Goal: Information Seeking & Learning: Learn about a topic

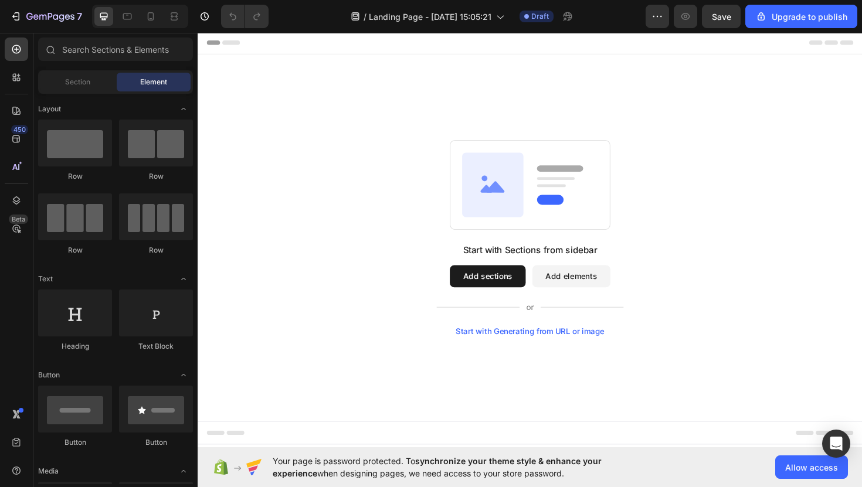
click at [503, 289] on button "Add sections" at bounding box center [504, 290] width 80 height 23
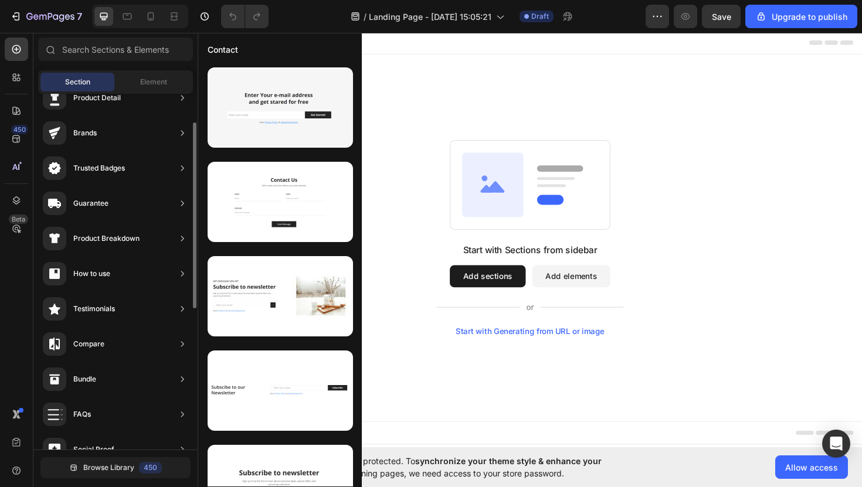
scroll to position [56, 0]
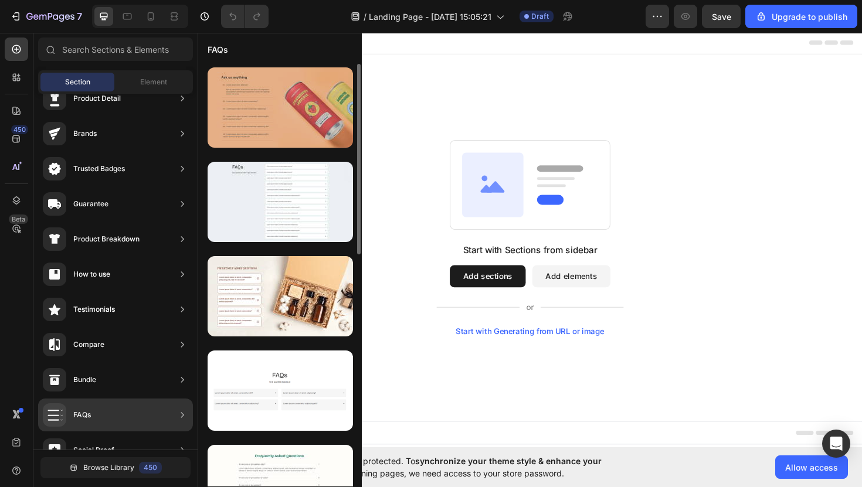
click at [310, 120] on div at bounding box center [280, 107] width 145 height 80
click at [286, 113] on div at bounding box center [280, 107] width 145 height 80
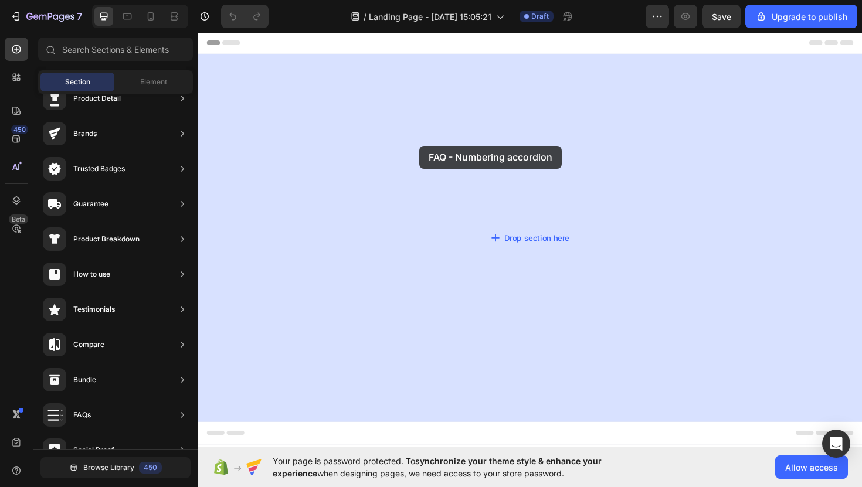
drag, startPoint x: 483, startPoint y: 144, endPoint x: 432, endPoint y: 152, distance: 51.1
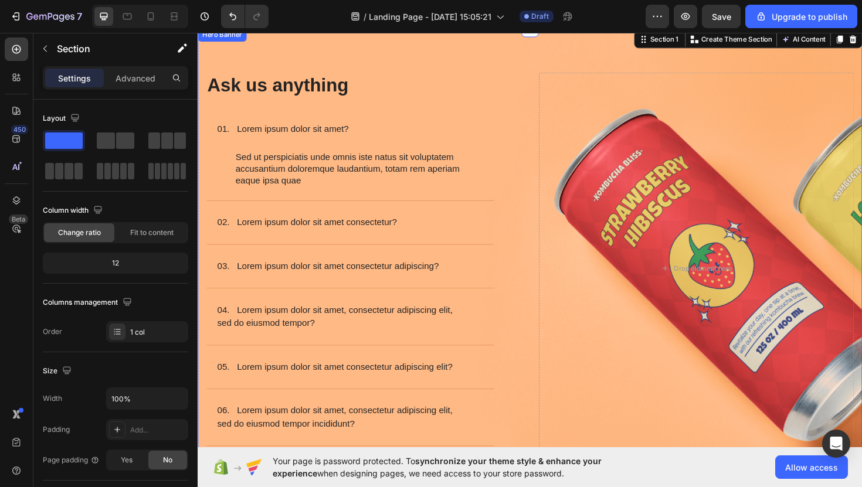
scroll to position [25, 0]
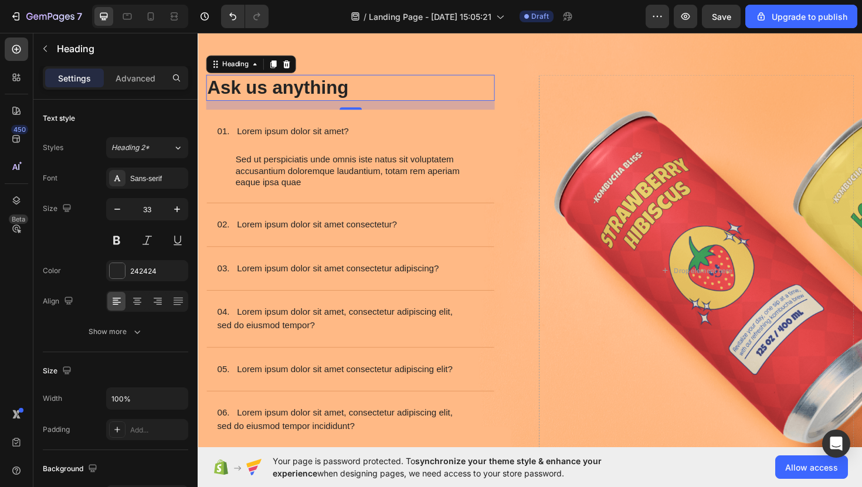
click at [328, 95] on h2 "Ask us anything" at bounding box center [358, 91] width 305 height 28
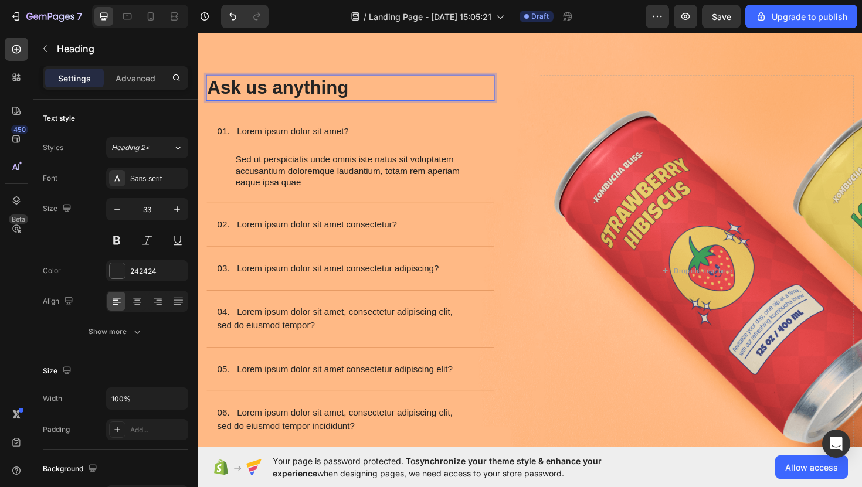
click at [328, 95] on h2 "Ask us anything" at bounding box center [358, 91] width 305 height 28
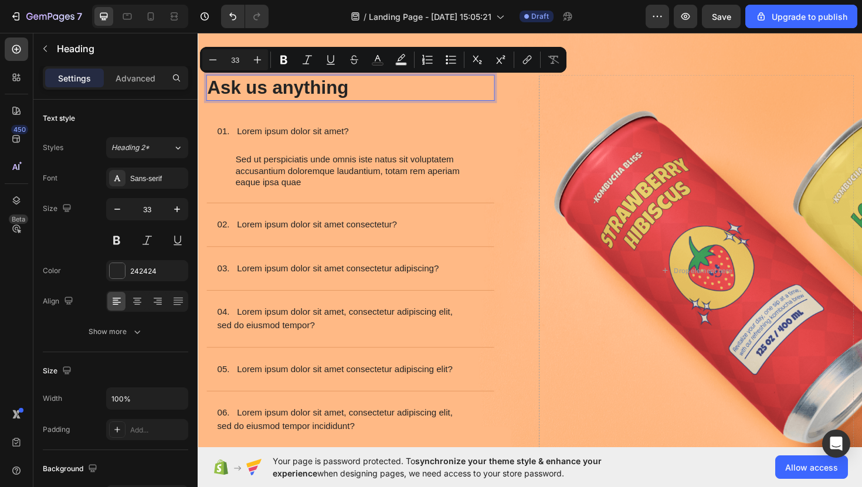
click at [328, 95] on p "Ask us anything" at bounding box center [359, 91] width 303 height 25
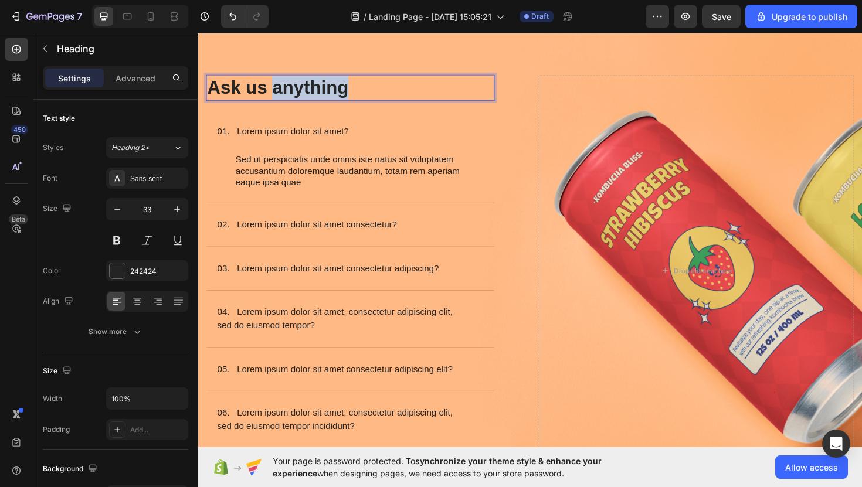
click at [328, 95] on p "Ask us anything" at bounding box center [359, 91] width 303 height 25
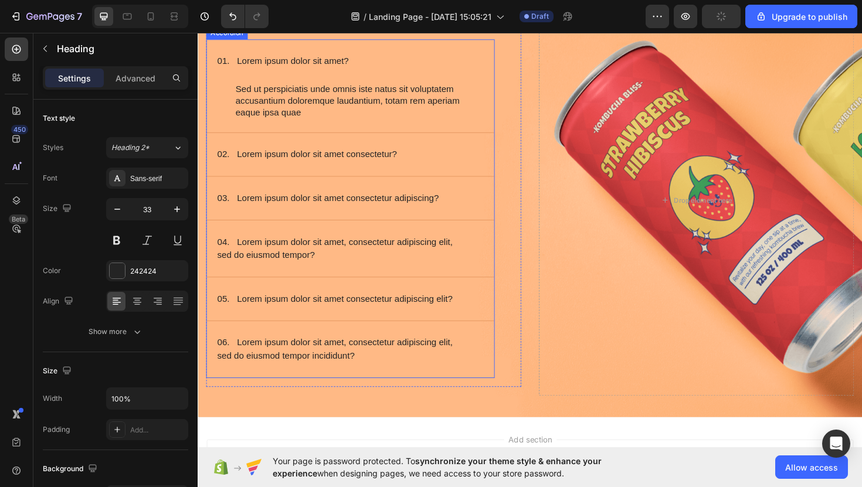
scroll to position [46, 0]
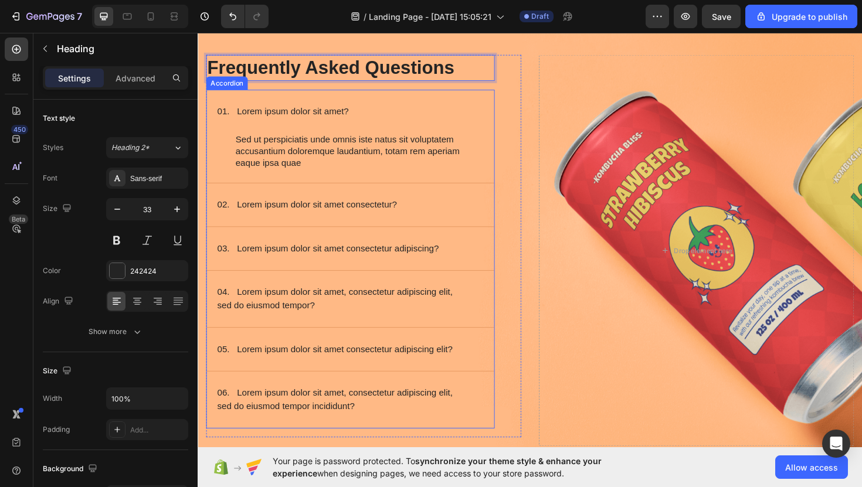
click at [332, 110] on p "01. Lorem ipsum dolor sit amet?" at bounding box center [287, 116] width 139 height 14
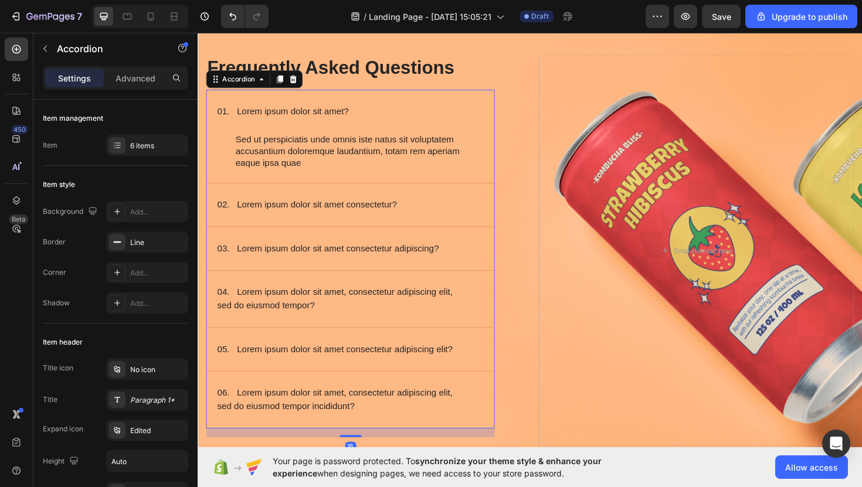
click at [332, 110] on p "01. Lorem ipsum dolor sit amet?" at bounding box center [287, 116] width 139 height 14
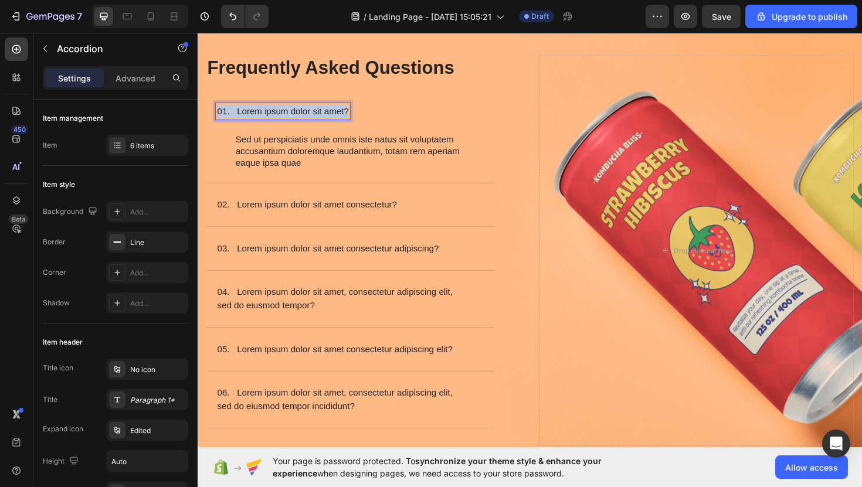
click at [332, 110] on p "01. Lorem ipsum dolor sit amet?" at bounding box center [287, 116] width 139 height 14
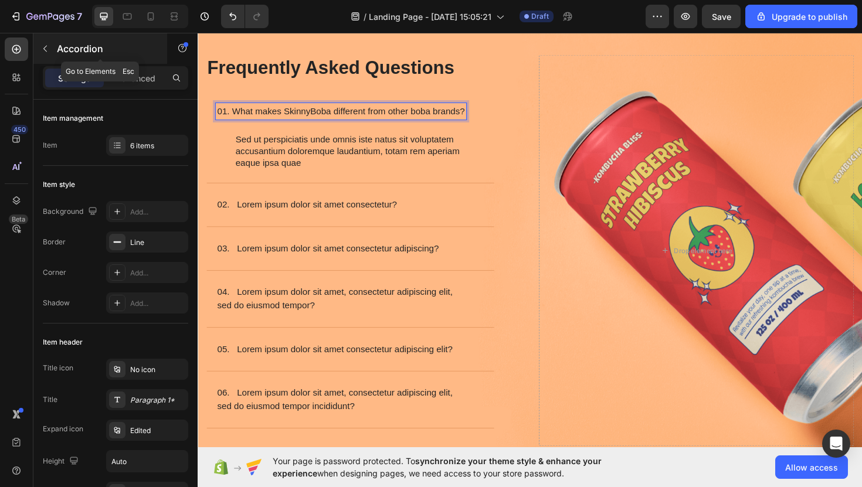
click at [65, 54] on p "Accordion" at bounding box center [107, 49] width 100 height 14
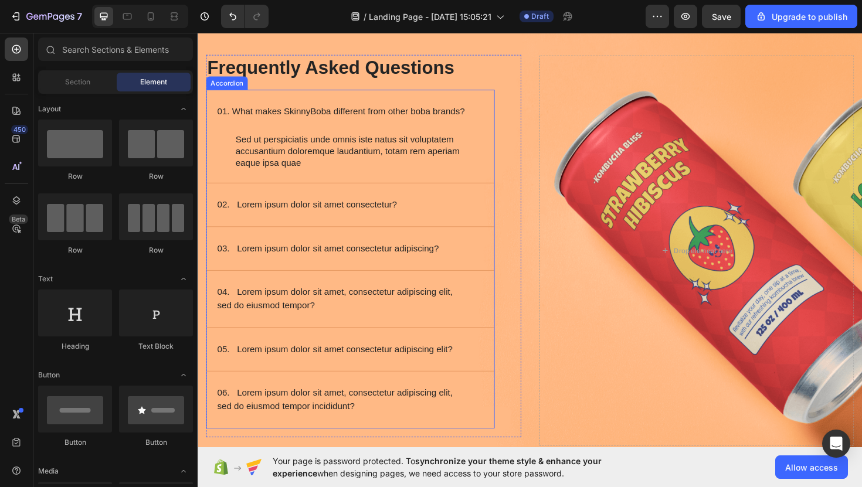
click at [305, 118] on p "01. What makes SkinnyBoba different from other boba brands?" at bounding box center [349, 116] width 262 height 14
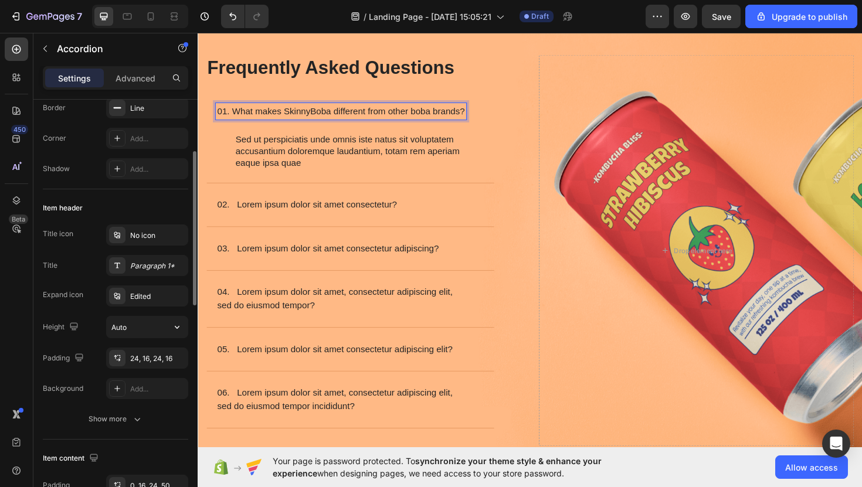
scroll to position [136, 0]
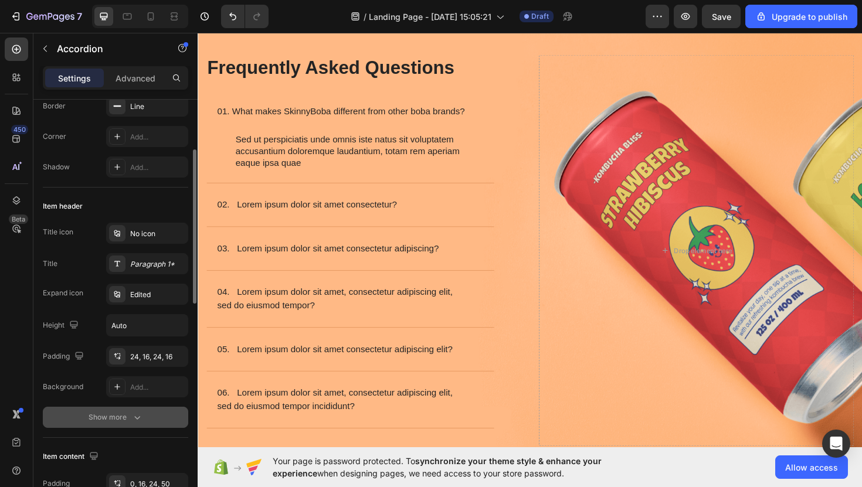
click at [142, 420] on icon "button" at bounding box center [137, 418] width 12 height 12
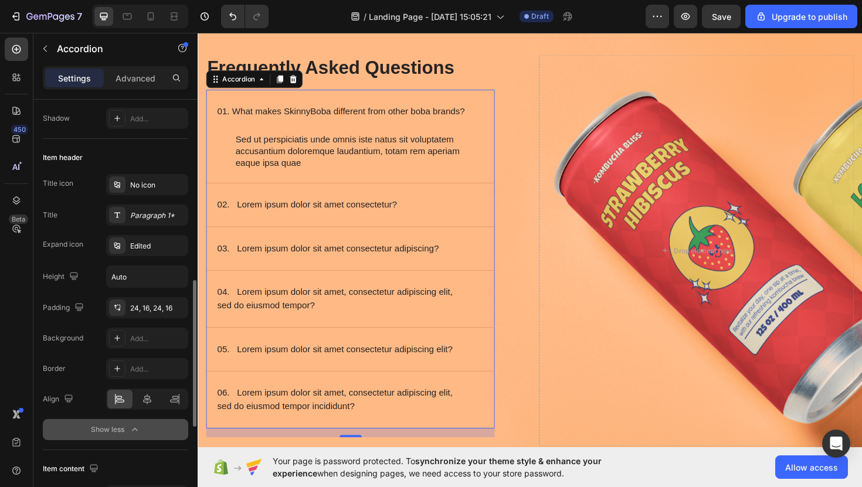
scroll to position [0, 0]
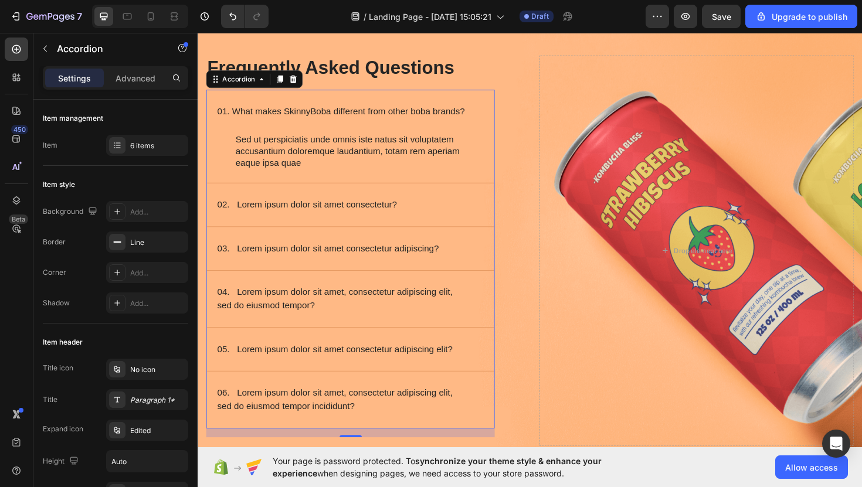
click at [329, 118] on p "01. What makes SkinnyBoba different from other boba brands?" at bounding box center [349, 116] width 262 height 14
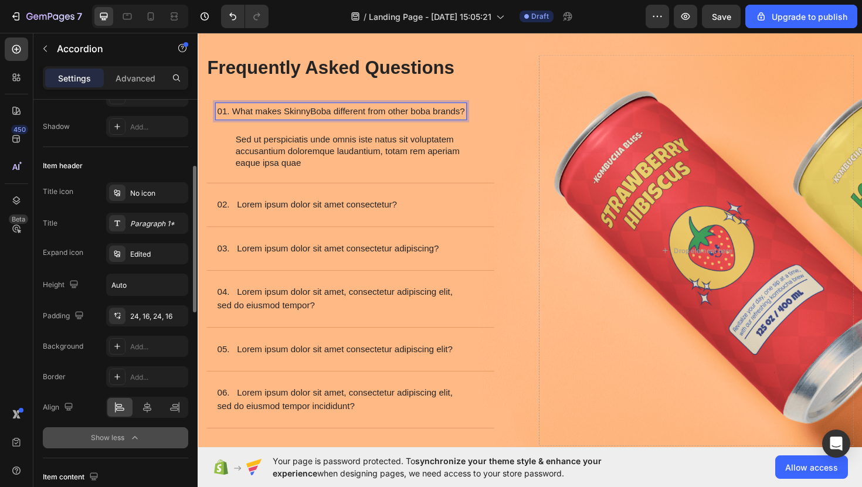
scroll to position [181, 0]
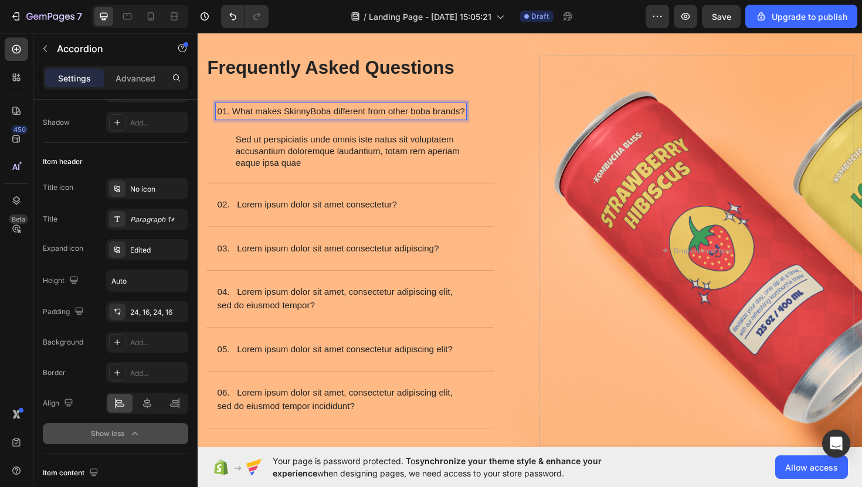
click at [336, 157] on div "Sed ut perspiciatis unde omnis iste natus sit voluptatem accusantium doloremque…" at bounding box center [369, 158] width 266 height 39
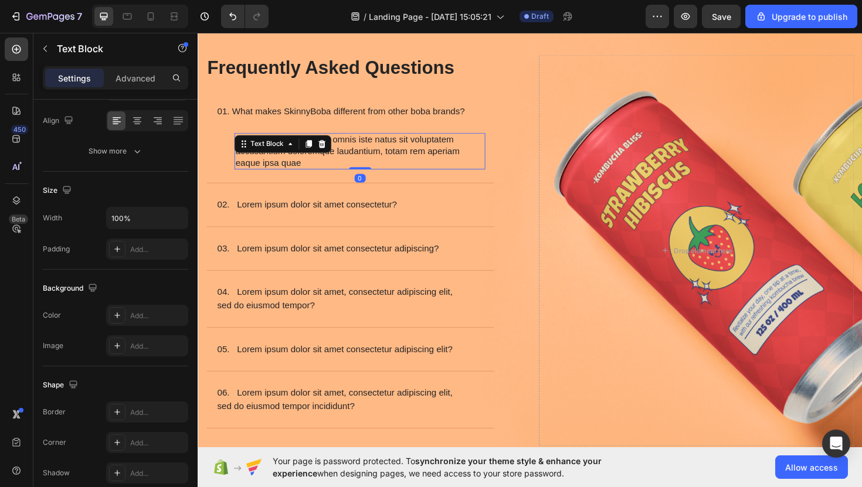
click at [336, 157] on div "Text Block" at bounding box center [287, 150] width 103 height 19
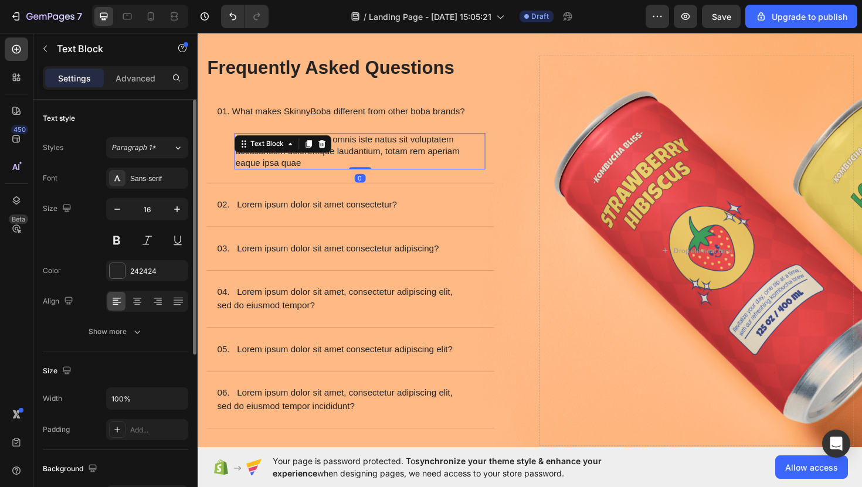
click at [336, 157] on div "Text Block" at bounding box center [287, 150] width 103 height 19
click at [362, 164] on p "Sed ut perspiciatis unde omnis iste natus sit voluptatem accusantium doloremque…" at bounding box center [368, 158] width 263 height 36
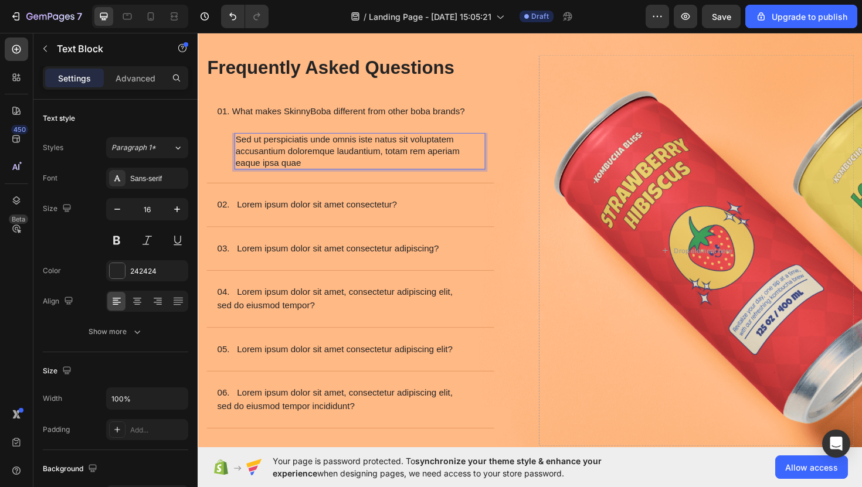
click at [362, 164] on p "Sed ut perspiciatis unde omnis iste natus sit voluptatem accusantium doloremque…" at bounding box center [368, 158] width 263 height 36
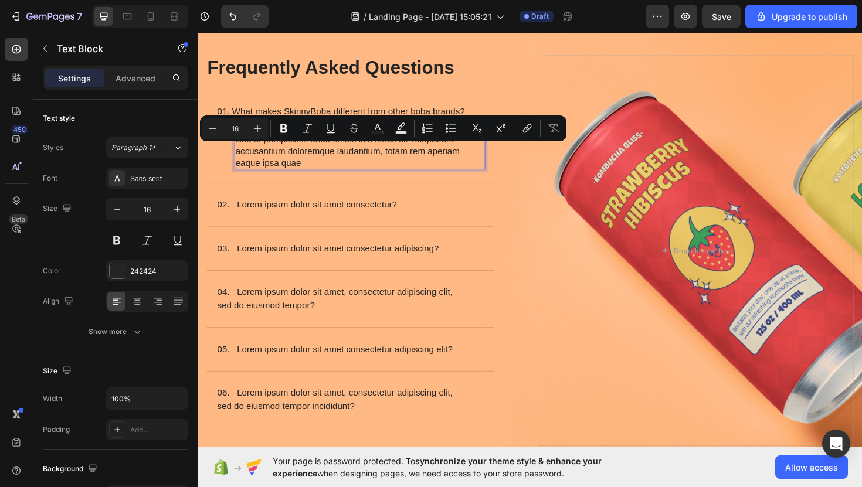
click at [362, 164] on p "Sed ut perspiciatis unde omnis iste natus sit voluptatem accusantium doloremque…" at bounding box center [368, 158] width 263 height 36
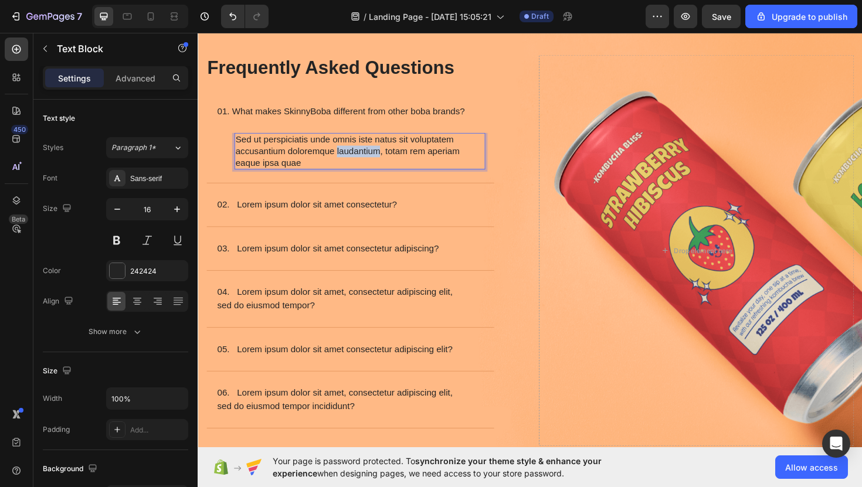
click at [362, 164] on p "Sed ut perspiciatis unde omnis iste natus sit voluptatem accusantium doloremque…" at bounding box center [368, 158] width 263 height 36
drag, startPoint x: 390, startPoint y: 171, endPoint x: 443, endPoint y: 158, distance: 54.5
click at [443, 158] on p "SkinnyBoba is made with real fruit juice, sweetened with monk fruit, and contai…" at bounding box center [368, 158] width 263 height 36
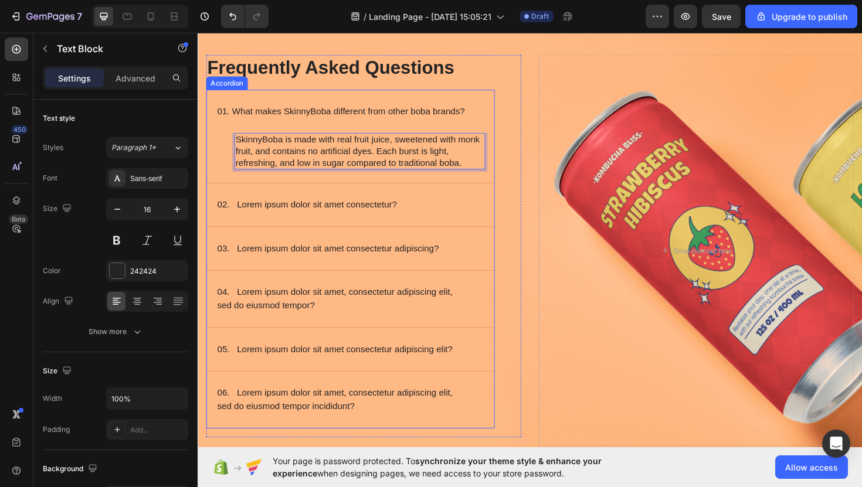
click at [470, 115] on p "01. What makes SkinnyBoba different from other boba brands?" at bounding box center [349, 116] width 262 height 14
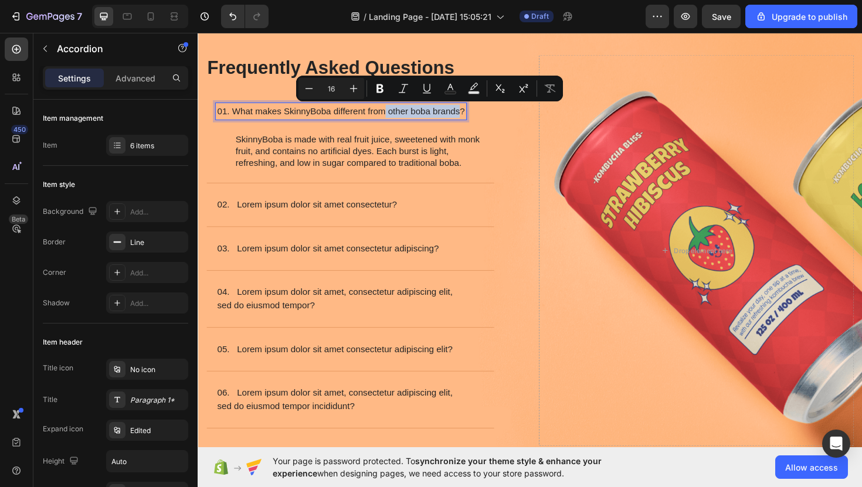
drag, startPoint x: 476, startPoint y: 117, endPoint x: 397, endPoint y: 118, distance: 79.2
click at [397, 118] on p "01. What makes SkinnyBoba different from other boba brands?" at bounding box center [349, 116] width 262 height 14
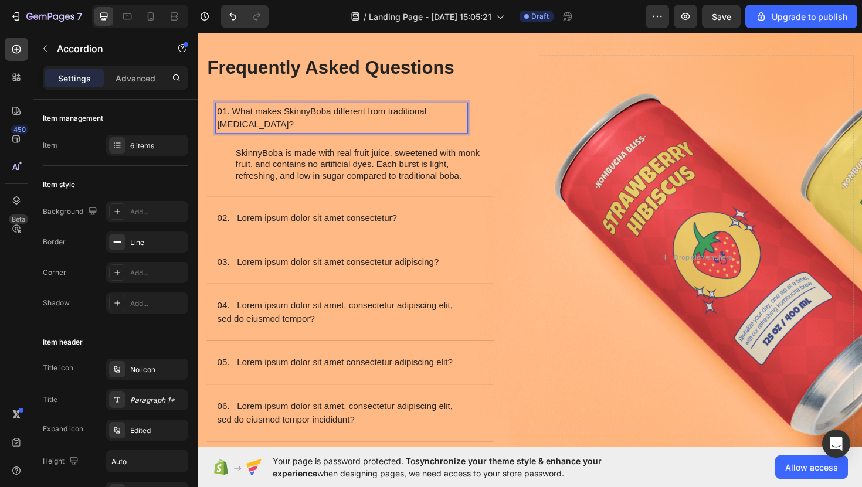
click at [404, 222] on p "02. Lorem ipsum dolor sit amet consectetur?" at bounding box center [313, 229] width 191 height 14
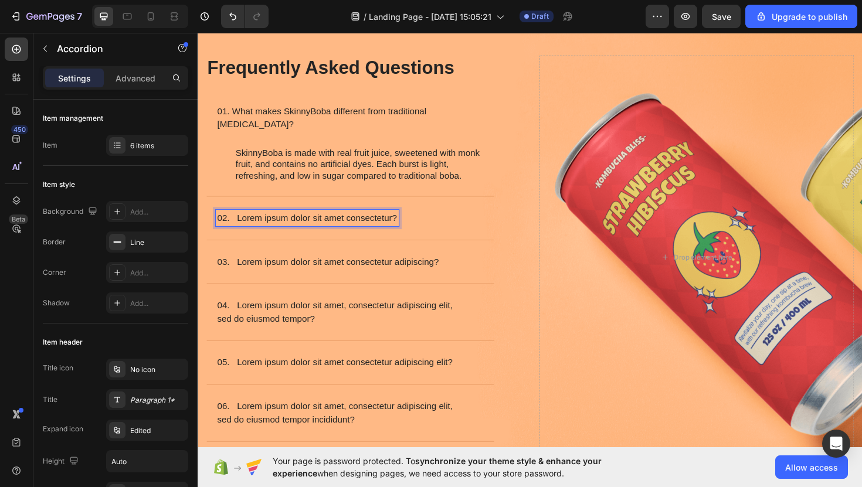
click at [375, 222] on p "02. Lorem ipsum dolor sit amet consectetur?" at bounding box center [313, 229] width 191 height 14
click at [419, 220] on div "02. Does SkinnyBoba contain sugar?" at bounding box center [349, 229] width 267 height 18
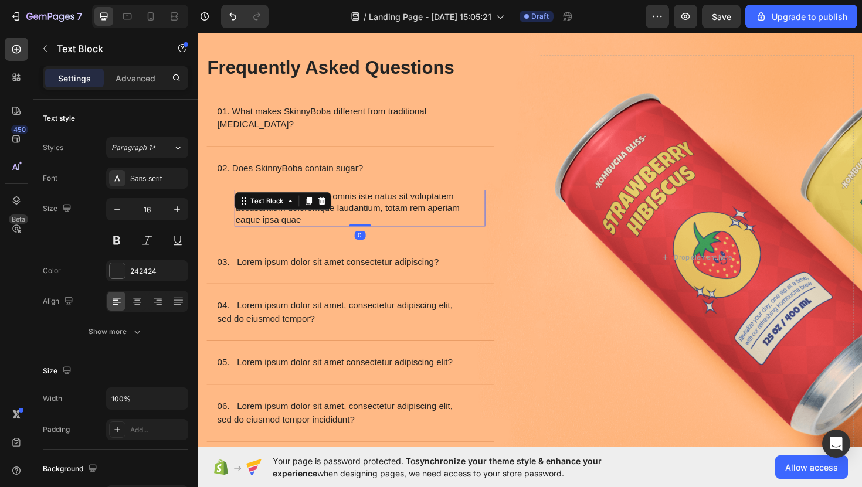
click at [398, 202] on p "Sed ut perspiciatis unde omnis iste natus sit voluptatem accusantium doloremque…" at bounding box center [368, 219] width 263 height 36
click at [313, 201] on p "With less than <1g of sugar per serving, our pearls deliver flavor without the …" at bounding box center [368, 219] width 263 height 36
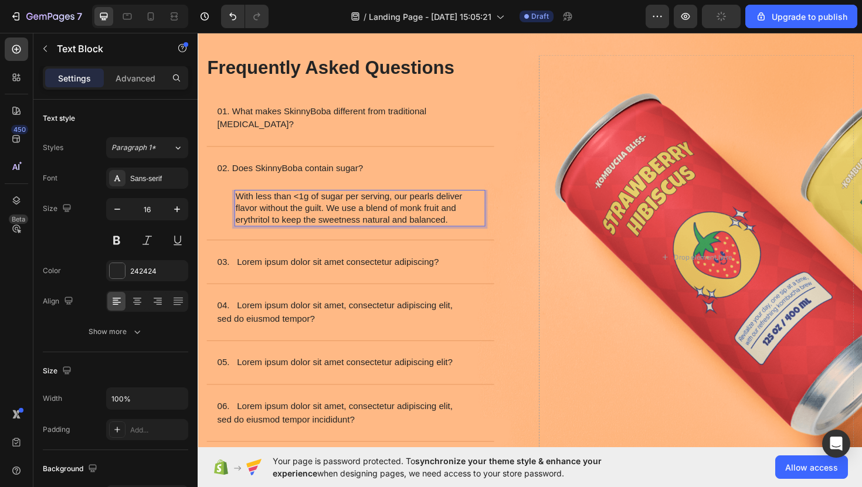
click at [311, 201] on p "With less than <1g of sugar per serving, our pearls deliver flavor without the …" at bounding box center [368, 219] width 263 height 36
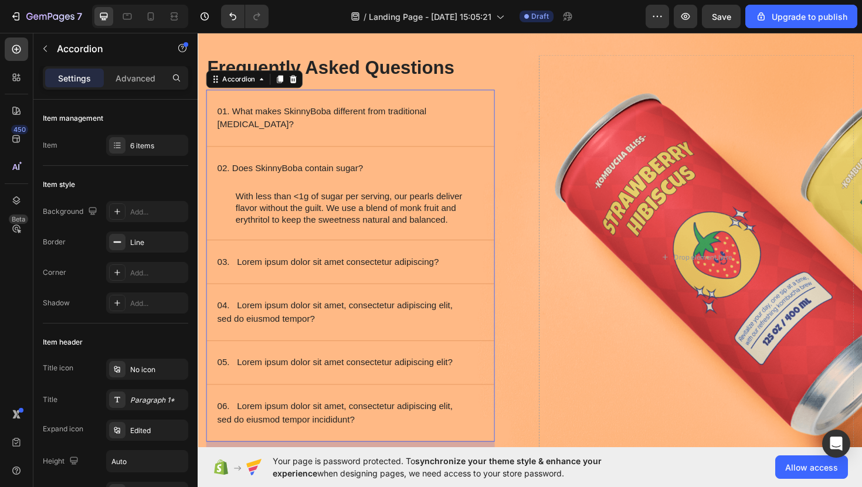
click at [344, 169] on p "02. Does SkinnyBoba contain sugar?" at bounding box center [295, 176] width 154 height 14
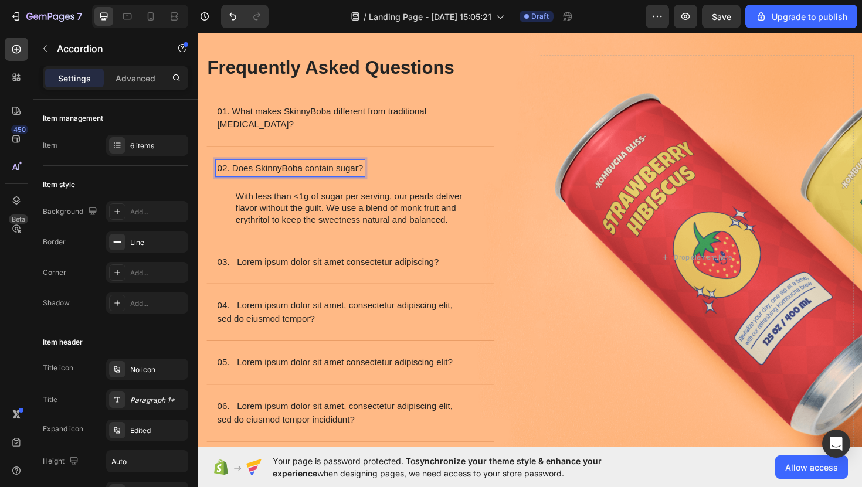
click at [345, 169] on p "02. Does SkinnyBoba contain sugar?" at bounding box center [295, 176] width 154 height 14
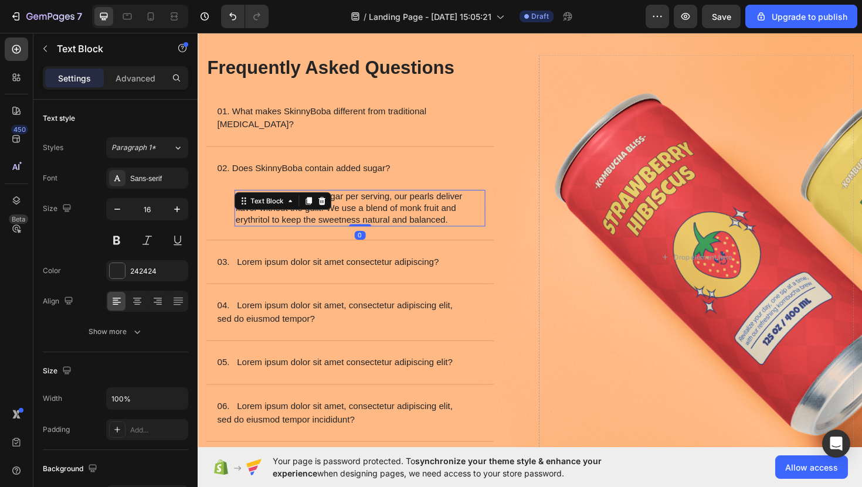
click at [318, 199] on div "With less than <1g of sugar per serving, our pearls deliver flavor without the …" at bounding box center [369, 218] width 266 height 39
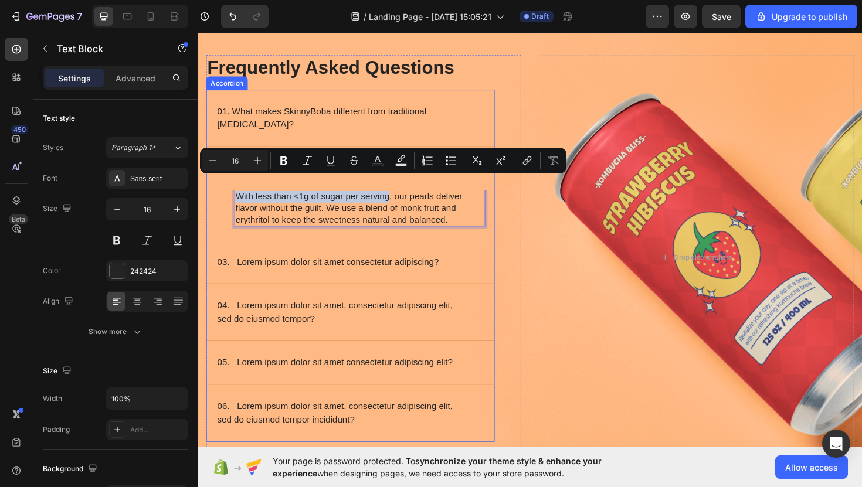
drag, startPoint x: 400, startPoint y: 193, endPoint x: 242, endPoint y: 183, distance: 158.6
click at [242, 183] on div "02. Does SkinnyBoba contain added sugar? With less than <1g of sugar per servin…" at bounding box center [359, 203] width 304 height 98
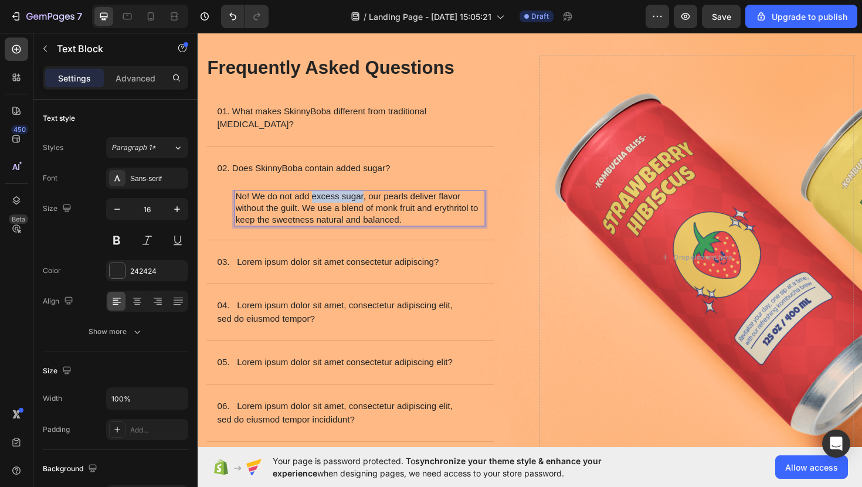
drag, startPoint x: 373, startPoint y: 193, endPoint x: 318, endPoint y: 193, distance: 55.1
click at [318, 201] on p "No! We do not add excess sugar, our pearls deliver flavor without the guilt. We…" at bounding box center [368, 219] width 263 height 36
click at [318, 201] on p "No! We do not add sugar in our recipe. Our pearls deliver flavor without the gu…" at bounding box center [368, 219] width 263 height 36
click at [435, 211] on p "No! We do not use sugar in our recipe. Our pearls deliver flavor without the gu…" at bounding box center [368, 219] width 263 height 36
drag, startPoint x: 349, startPoint y: 206, endPoint x: 303, endPoint y: 206, distance: 45.7
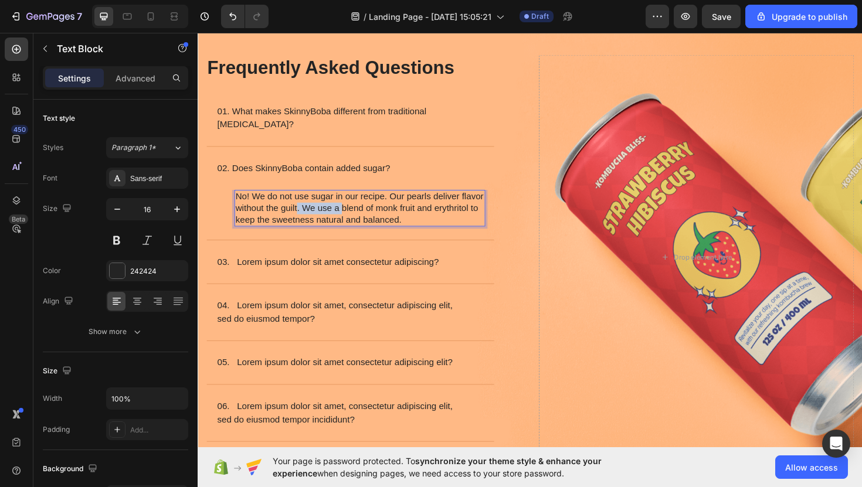
click at [303, 206] on p "No! We do not use sugar in our recipe. Our pearls deliver flavor without the gu…" at bounding box center [368, 219] width 263 height 36
click at [433, 222] on p "No! We do not use sugar in our recipe. Our pearls deliver flavor without the gu…" at bounding box center [368, 219] width 263 height 36
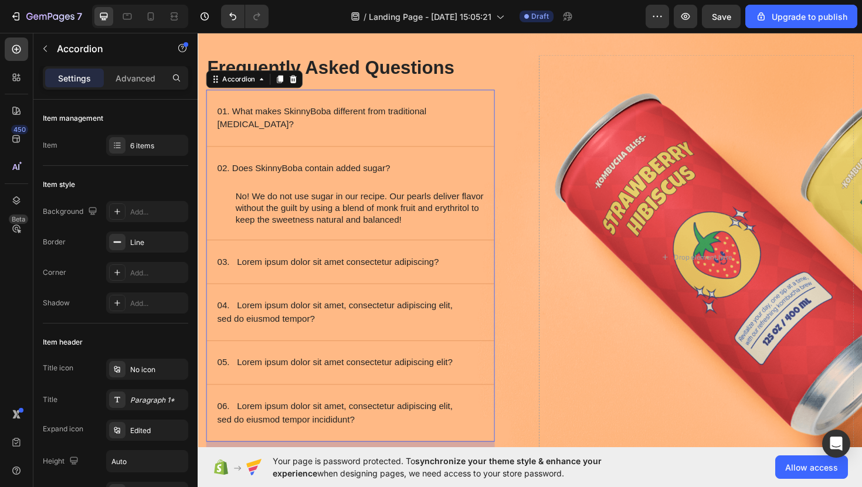
click at [434, 269] on p "03. Lorem ipsum dolor sit amet consectetur adipiscing?" at bounding box center [335, 276] width 235 height 14
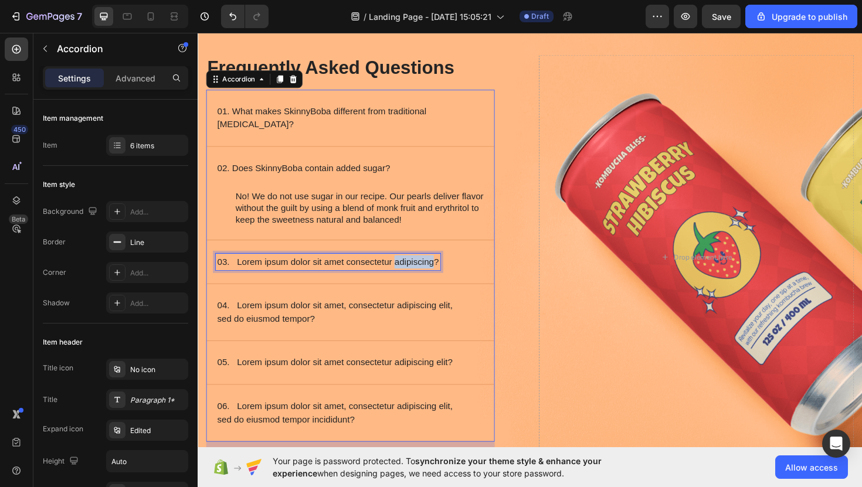
click at [423, 269] on p "03. Lorem ipsum dolor sit amet consectetur adipiscing?" at bounding box center [335, 276] width 235 height 14
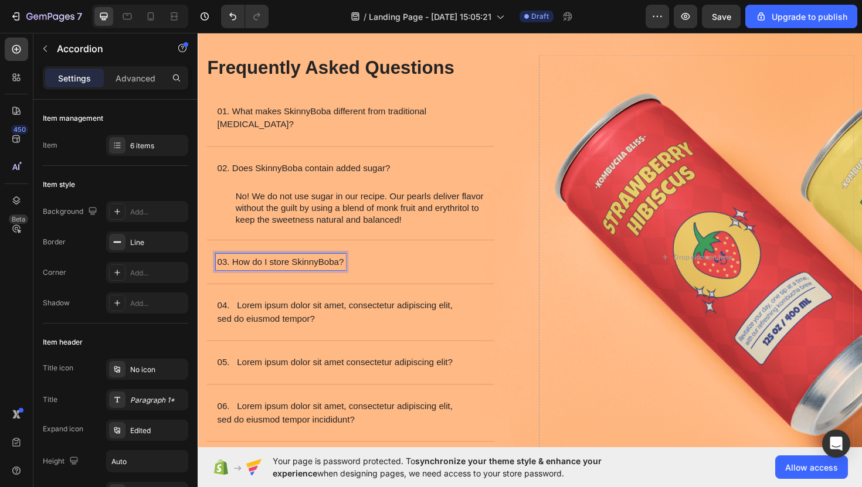
click at [440, 269] on div "03. How do I store SkinnyBoba?" at bounding box center [349, 276] width 267 height 18
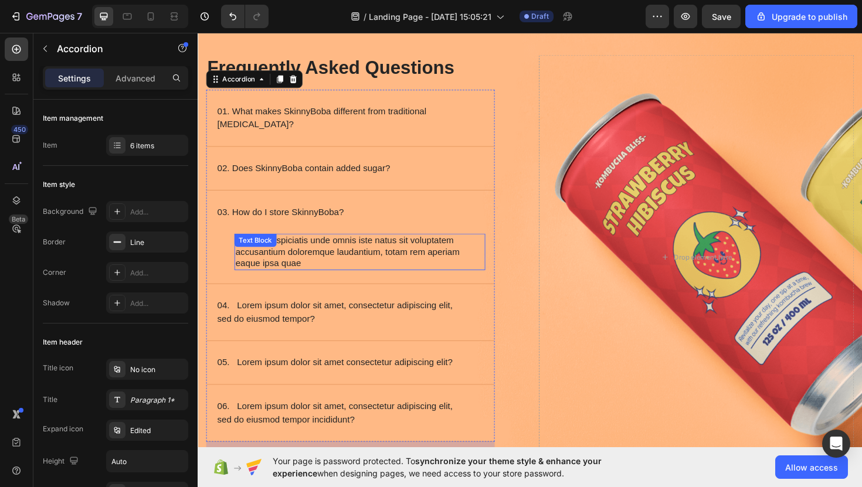
click at [437, 257] on p "Sed ut perspiciatis unde omnis iste natus sit voluptatem accusantium doloremque…" at bounding box center [368, 265] width 263 height 36
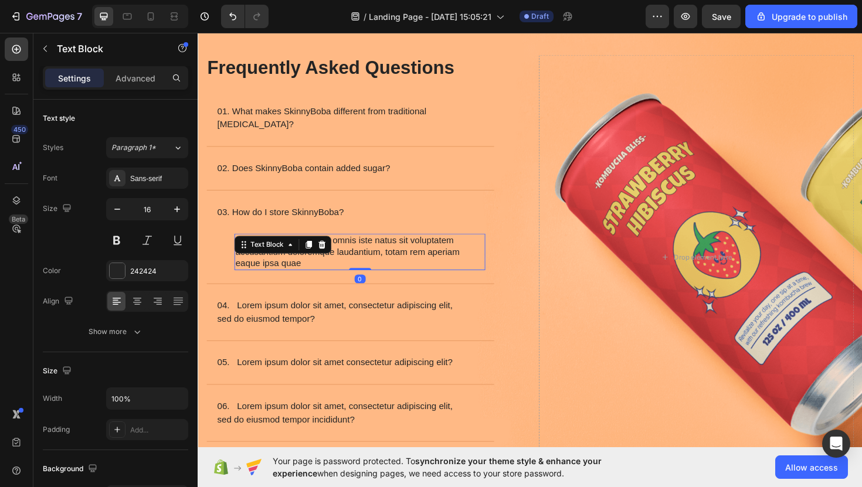
click at [437, 257] on p "Sed ut perspiciatis unde omnis iste natus sit voluptatem accusantium doloremque…" at bounding box center [368, 265] width 263 height 36
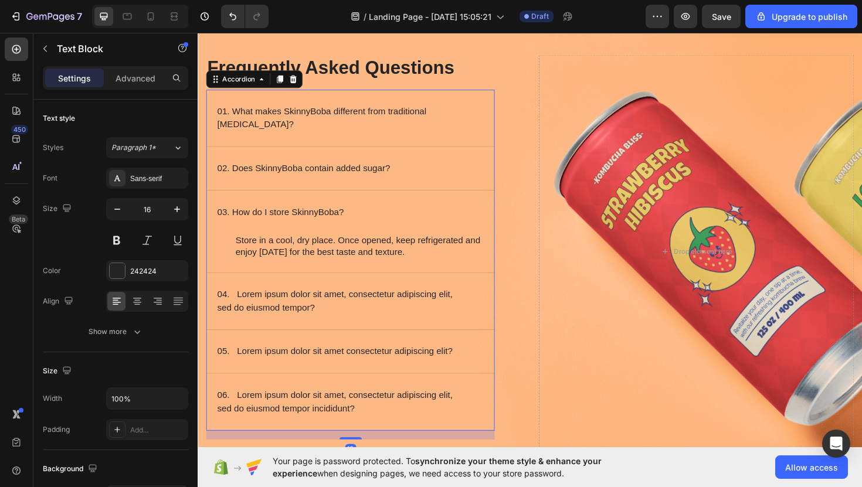
click at [419, 301] on div "04. Lorem ipsum dolor sit amet, consectetur adipiscing elit, sed do eiusmod tem…" at bounding box center [349, 317] width 267 height 32
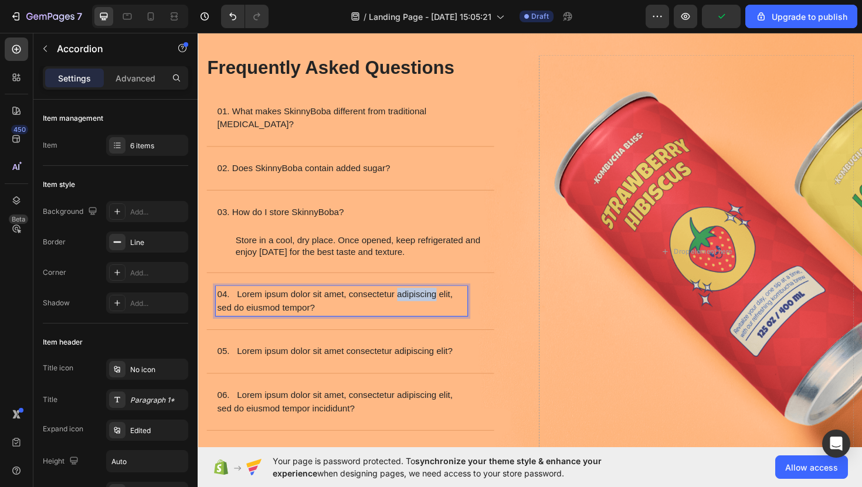
click at [416, 303] on p "04. Lorem ipsum dolor sit amet, consectetur adipiscing elit, sed do eiusmod tem…" at bounding box center [349, 317] width 263 height 28
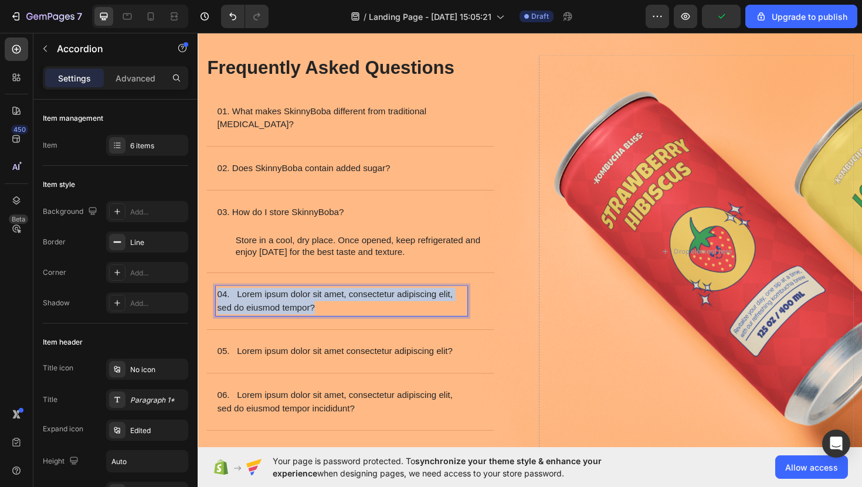
click at [416, 303] on p "04. Lorem ipsum dolor sit amet, consectetur adipiscing elit, sed do eiusmod tem…" at bounding box center [349, 317] width 263 height 28
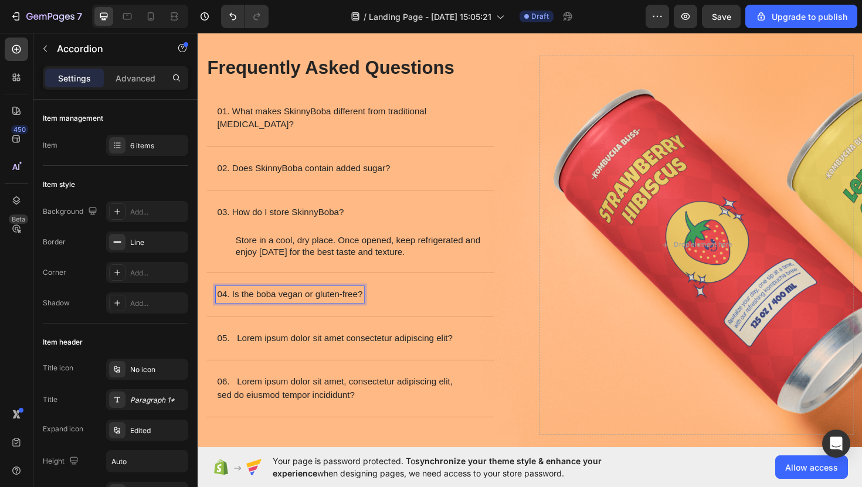
click at [466, 308] on div "04. Is the boba vegan or gluten-free?" at bounding box center [359, 310] width 304 height 46
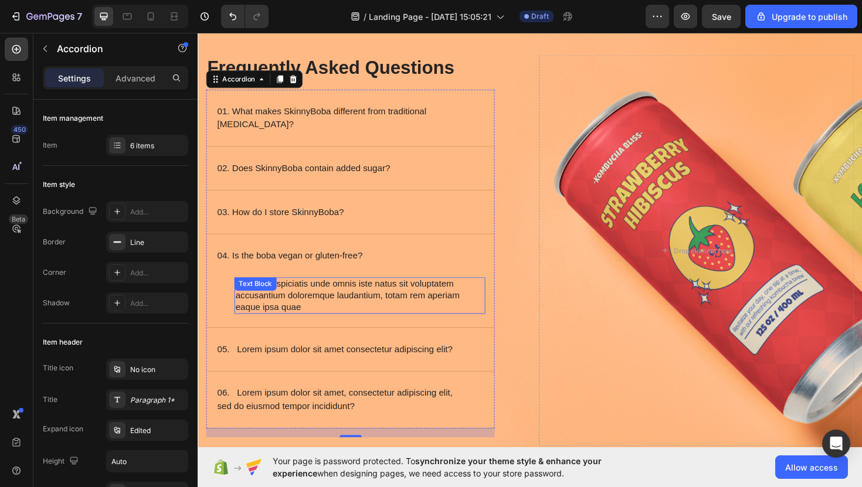
click at [426, 296] on p "Sed ut perspiciatis unde omnis iste natus sit voluptatem accusantium doloremque…" at bounding box center [368, 311] width 263 height 36
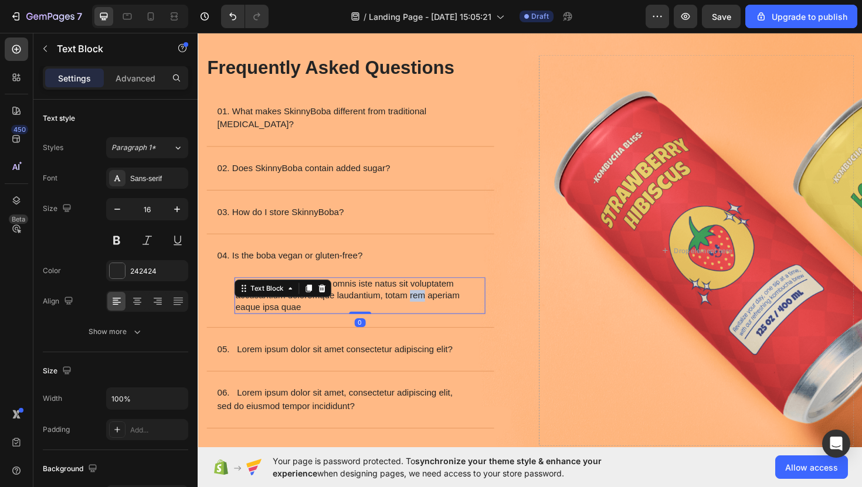
click at [426, 296] on p "Sed ut perspiciatis unde omnis iste natus sit voluptatem accusantium doloremque…" at bounding box center [368, 311] width 263 height 36
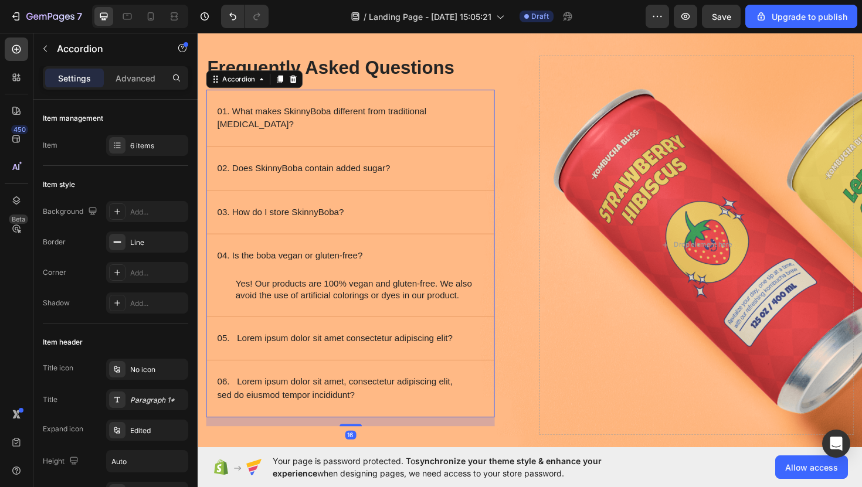
click at [310, 349] on p "05. Lorem ipsum dolor sit amet consectetur adipiscing elit?" at bounding box center [342, 356] width 249 height 14
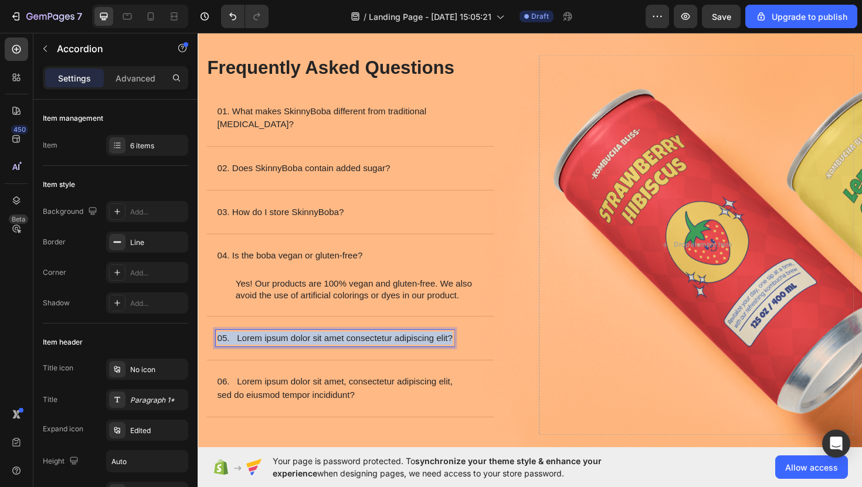
click at [310, 349] on p "05. Lorem ipsum dolor sit amet consectetur adipiscing elit?" at bounding box center [342, 356] width 249 height 14
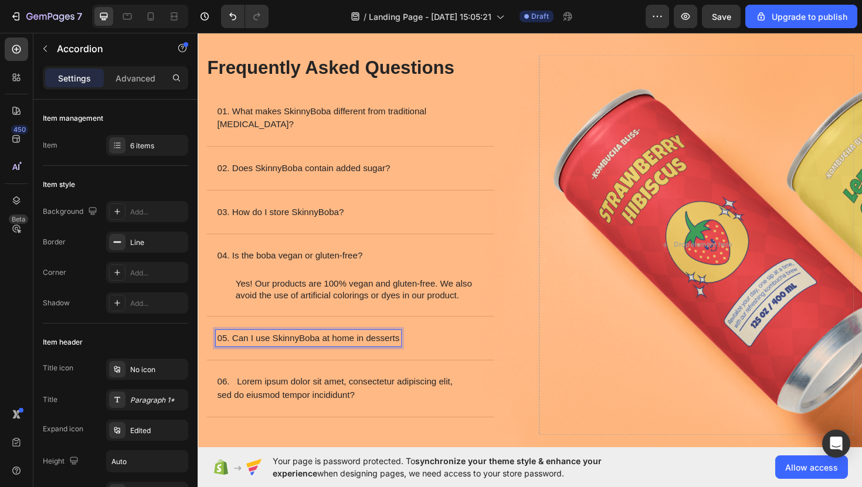
click at [377, 349] on p "05. Can I use SkinnyBoba at home in desserts" at bounding box center [314, 356] width 193 height 14
click at [374, 349] on p "05. Can I use SkinnyBoba at home in desserts" at bounding box center [314, 356] width 193 height 14
click at [419, 349] on p "05. Can I use SkinnyBoba at home with desserts" at bounding box center [319, 356] width 202 height 14
click at [494, 352] on icon at bounding box center [496, 356] width 9 height 9
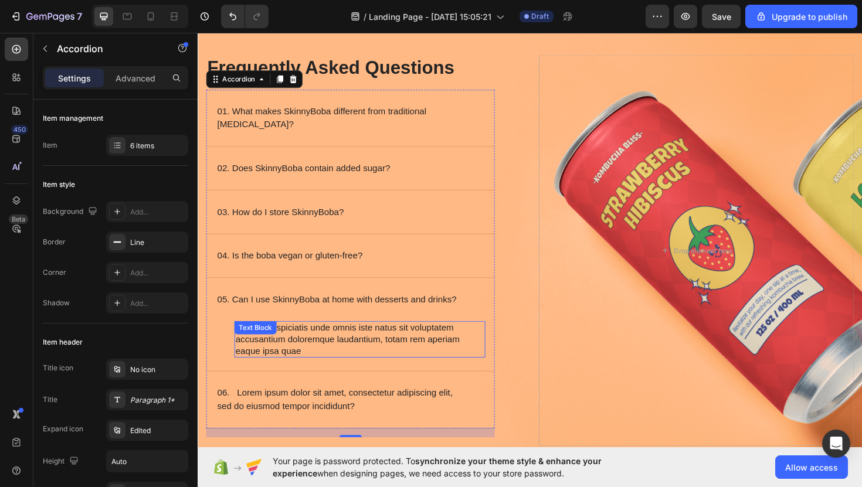
click at [379, 339] on p "Sed ut perspiciatis unde omnis iste natus sit voluptatem accusantium doloremque…" at bounding box center [368, 357] width 263 height 36
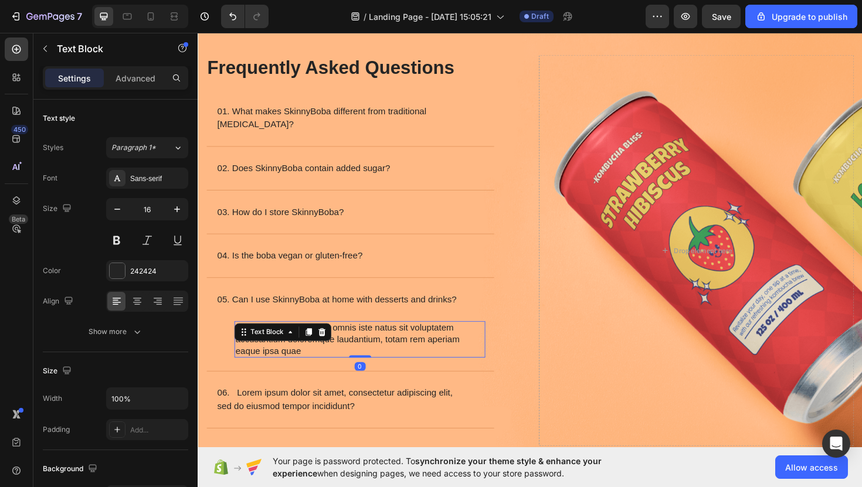
click at [379, 339] on p "Sed ut perspiciatis unde omnis iste natus sit voluptatem accusantium doloremque…" at bounding box center [368, 357] width 263 height 36
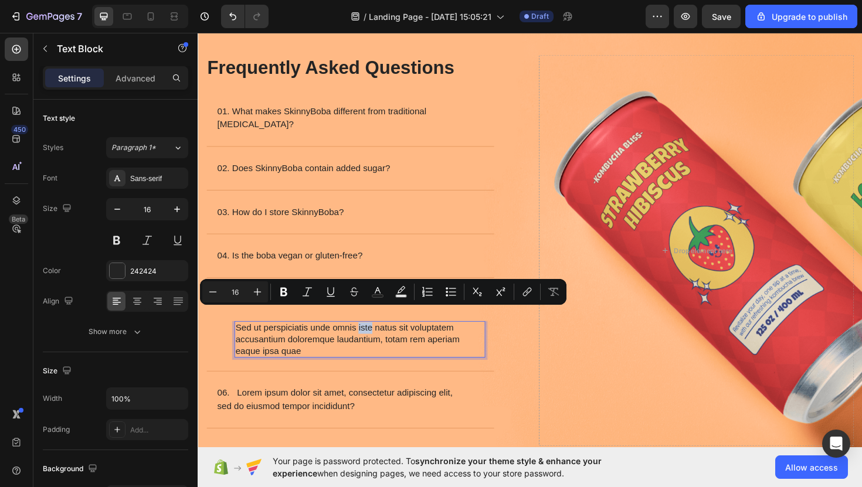
click at [377, 339] on p "Sed ut perspiciatis unde omnis iste natus sit voluptatem accusantium doloremque…" at bounding box center [368, 357] width 263 height 36
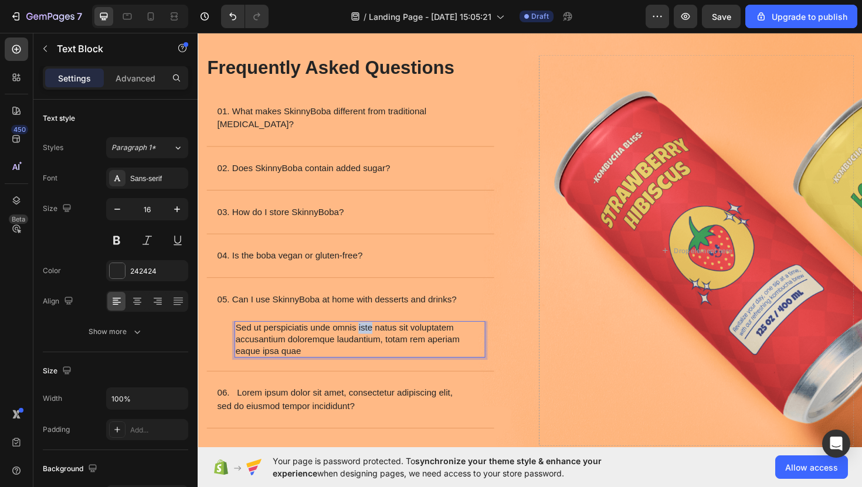
click at [377, 339] on p "Sed ut perspiciatis unde omnis iste natus sit voluptatem accusantium doloremque…" at bounding box center [368, 357] width 263 height 36
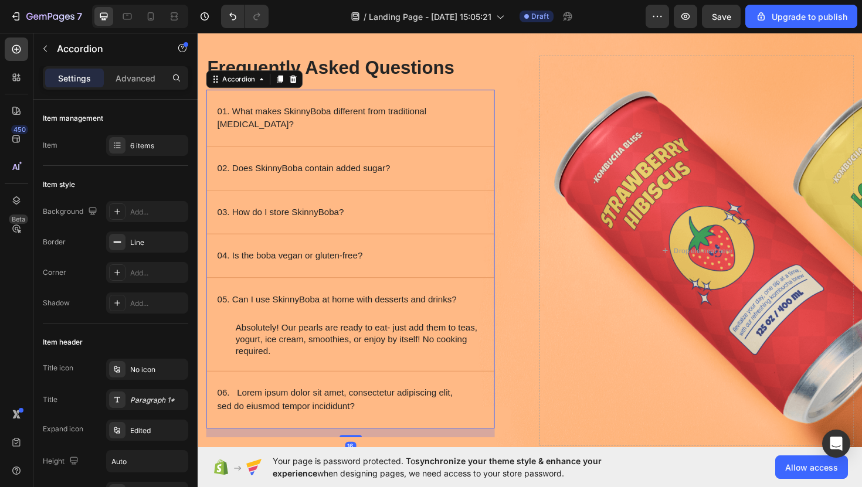
click at [382, 407] on p "06. Lorem ipsum dolor sit amet, consectetur adipiscing elit, sed do eiusmod tem…" at bounding box center [349, 421] width 263 height 28
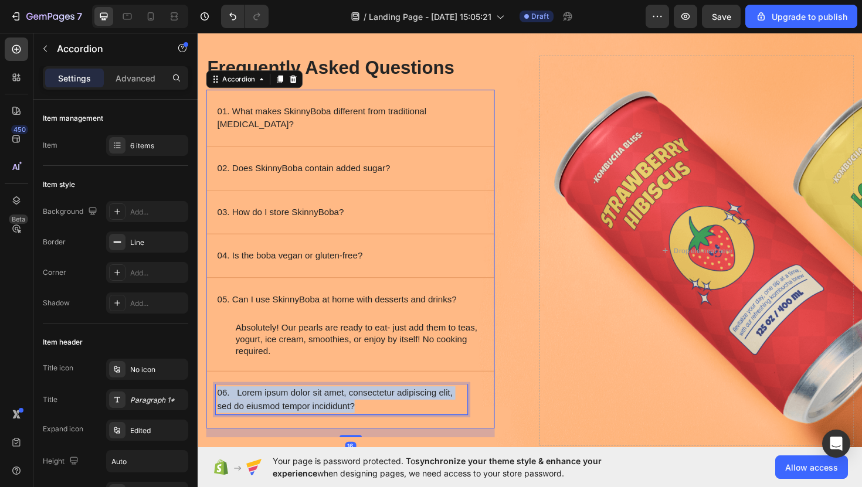
click at [382, 407] on p "06. Lorem ipsum dolor sit amet, consectetur adipiscing elit, sed do eiusmod tem…" at bounding box center [349, 421] width 263 height 28
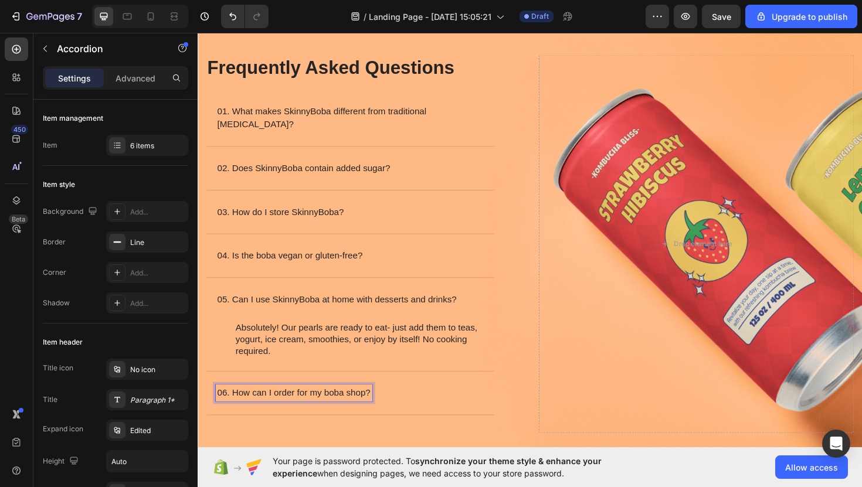
click at [477, 406] on div "06. How can I order for my boba shop?" at bounding box center [349, 415] width 267 height 18
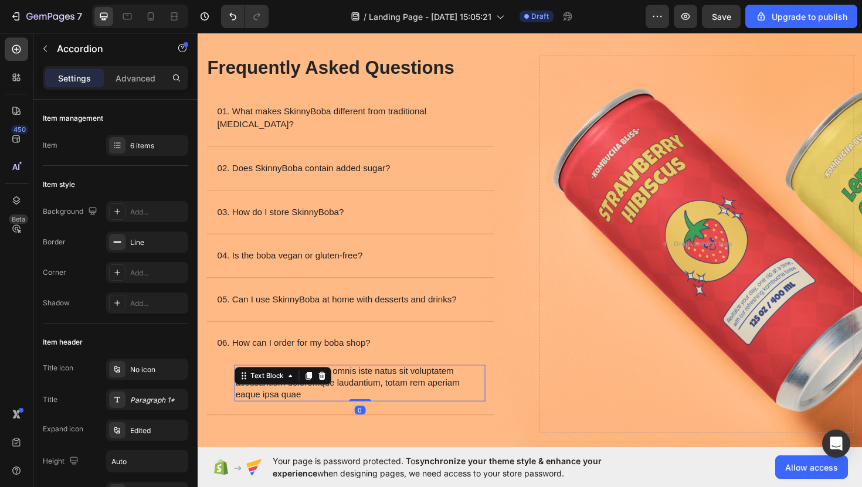
click at [412, 391] on p "Sed ut perspiciatis unde omnis iste natus sit voluptatem accusantium doloremque…" at bounding box center [368, 404] width 263 height 36
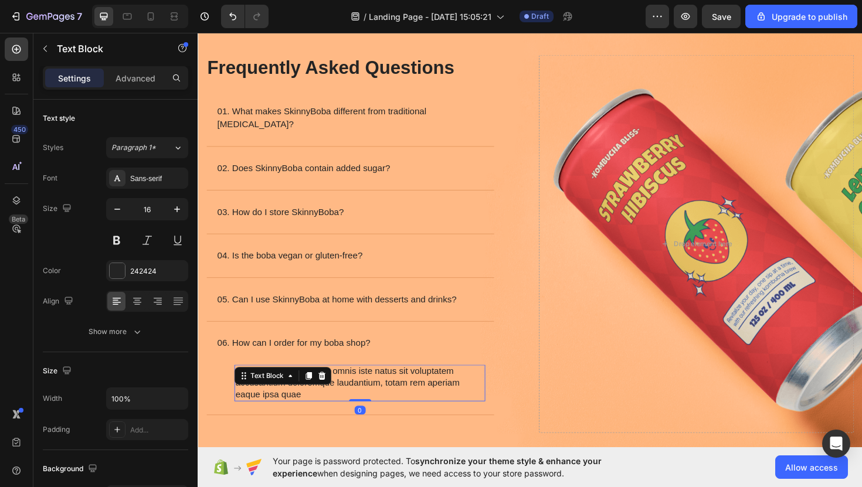
click at [412, 391] on p "Sed ut perspiciatis unde omnis iste natus sit voluptatem accusantium doloremque…" at bounding box center [368, 404] width 263 height 36
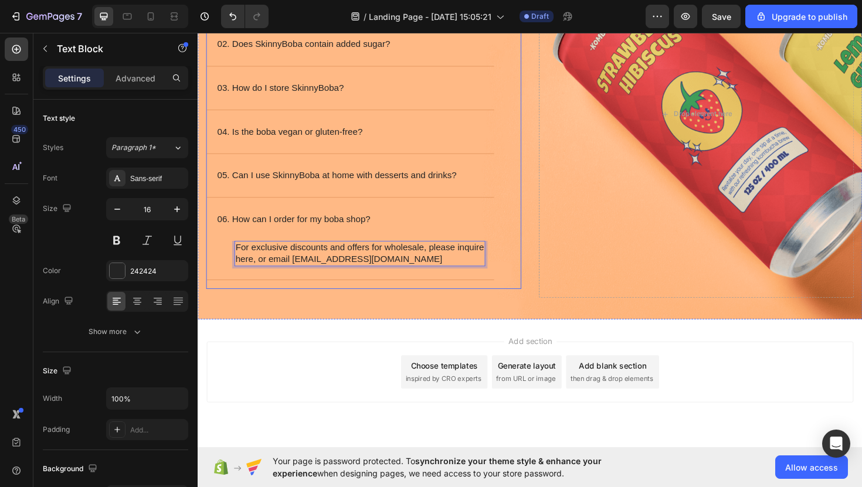
scroll to position [182, 0]
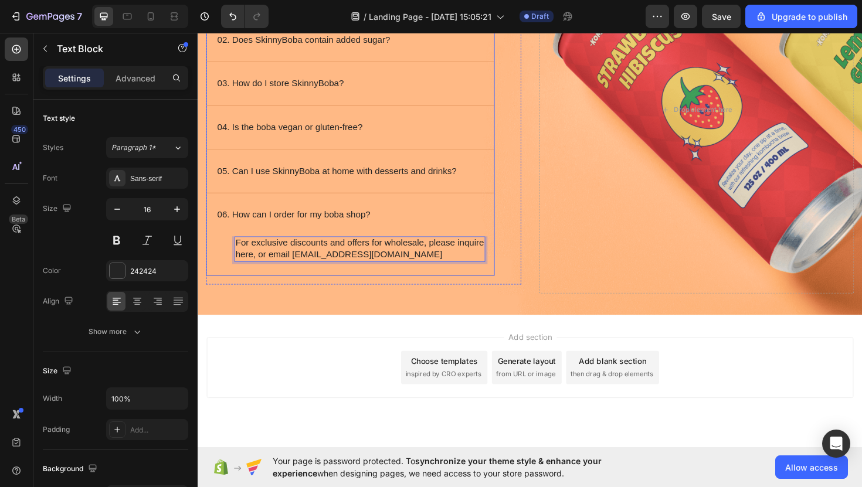
click at [334, 219] on p "06. How can I order for my boba shop?" at bounding box center [299, 226] width 162 height 14
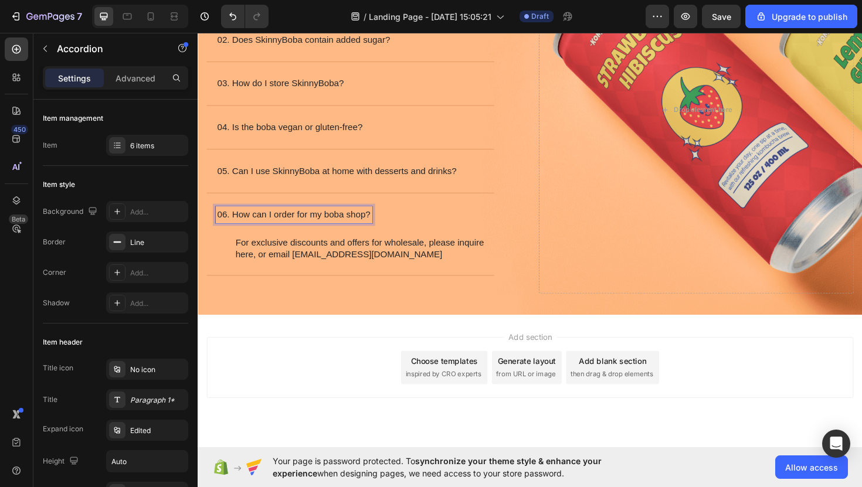
click at [301, 219] on p "06. How can I order for my boba shop?" at bounding box center [299, 226] width 162 height 14
click at [439, 284] on div "Frequently Asked Questions Heading 01. What makes SkinnyBoba different from tra…" at bounding box center [358, 109] width 305 height 379
